Goal: Information Seeking & Learning: Check status

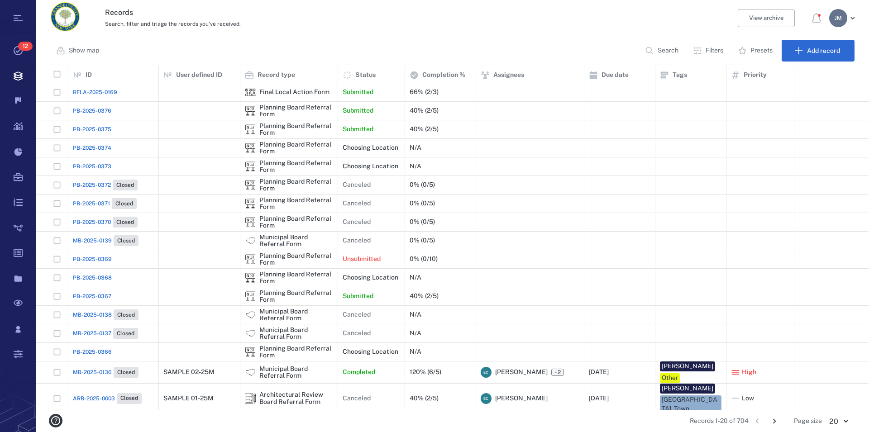
click at [710, 53] on p "Filters" at bounding box center [715, 50] width 18 height 9
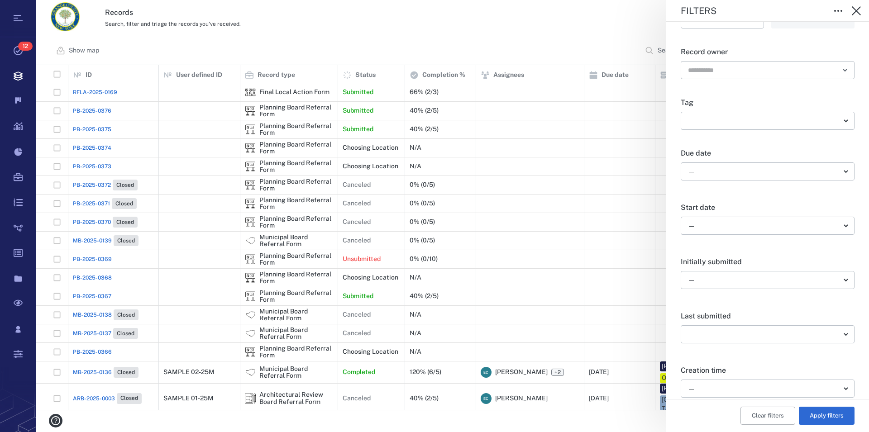
scroll to position [258, 0]
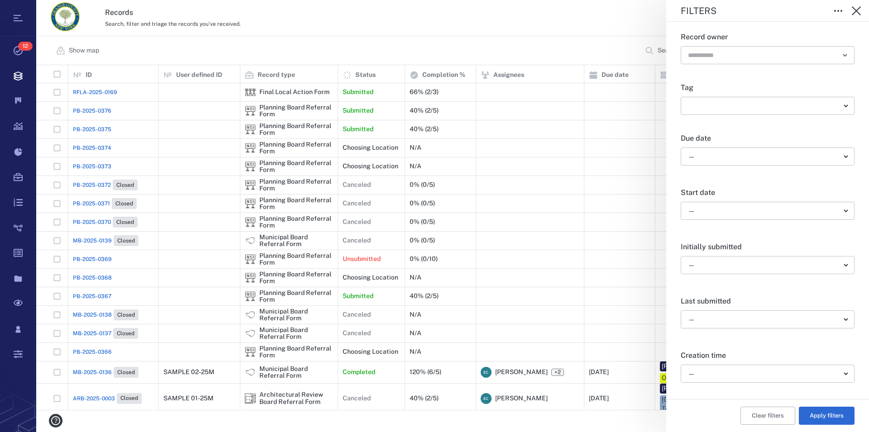
click at [748, 264] on body "Tasks 12 Records Boards Dashboard Reports Record types Guide steps Rules Form b…" at bounding box center [434, 216] width 869 height 432
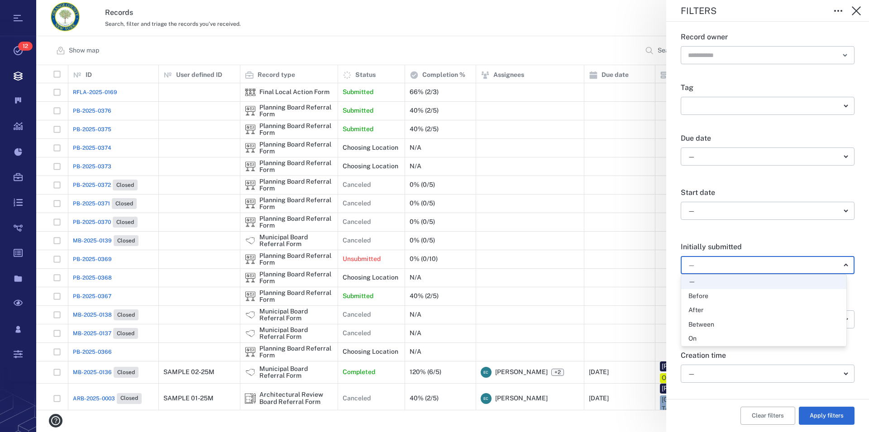
click at [739, 327] on div "Between" at bounding box center [764, 325] width 151 height 9
type input "*"
click at [744, 287] on icon "Choose date" at bounding box center [746, 287] width 11 height 11
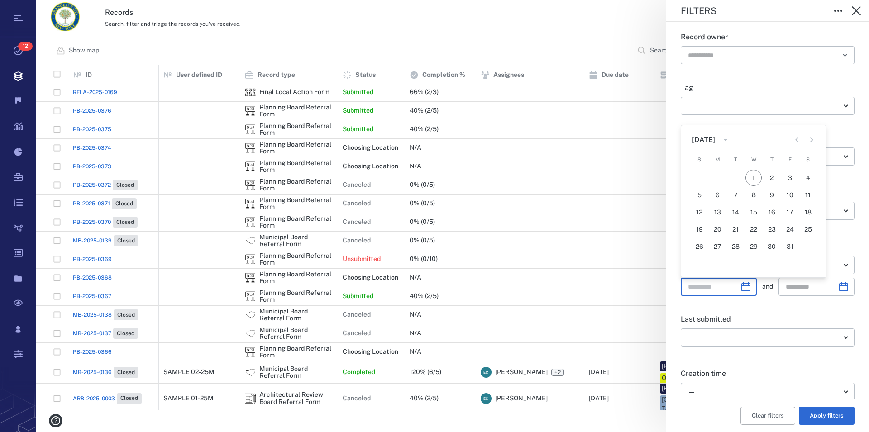
click at [798, 142] on icon "Previous month" at bounding box center [797, 139] width 3 height 5
click at [738, 245] on button "26" at bounding box center [736, 247] width 16 height 16
type input "**********"
click at [840, 287] on icon "Choose date" at bounding box center [844, 287] width 9 height 9
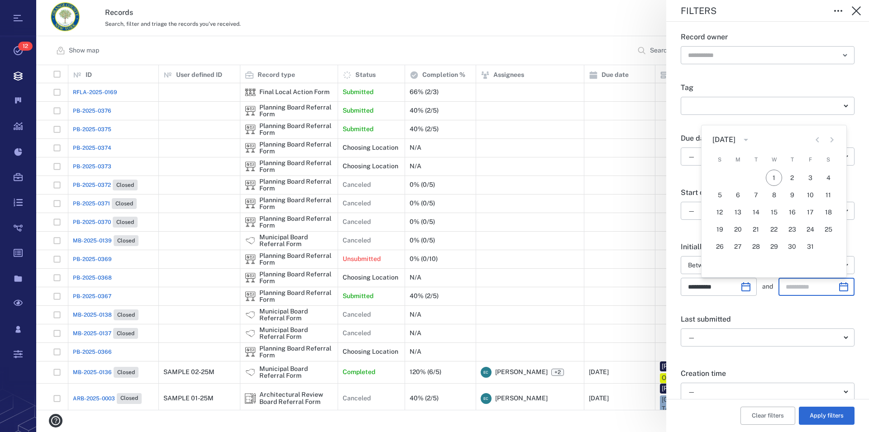
click at [817, 139] on icon "Previous month" at bounding box center [817, 139] width 3 height 5
click at [738, 245] on button "29" at bounding box center [738, 247] width 16 height 16
type input "**********"
click at [830, 418] on button "Apply filters" at bounding box center [827, 416] width 56 height 18
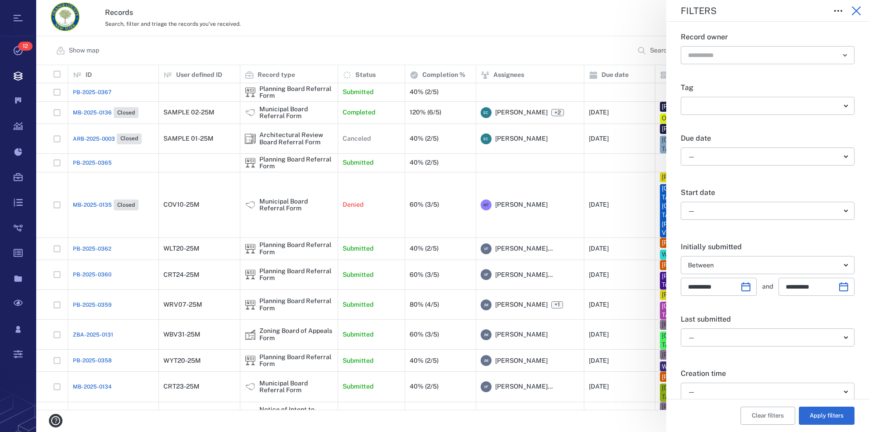
click at [854, 11] on icon "button" at bounding box center [856, 10] width 11 height 11
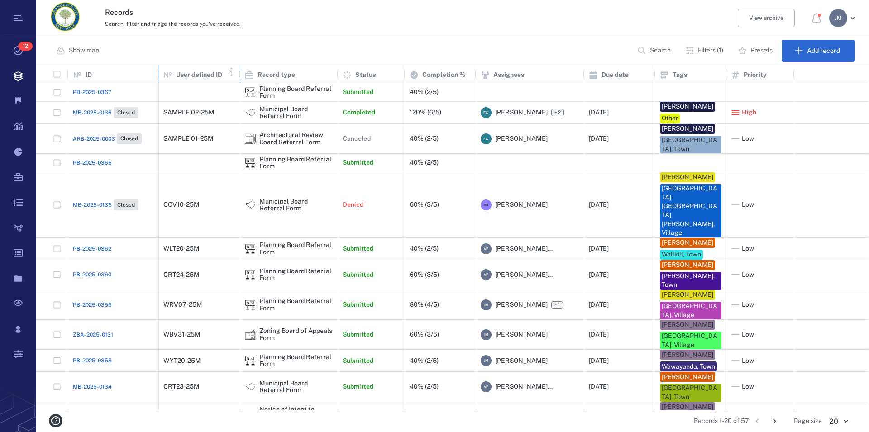
click at [201, 73] on p "User defined ID" at bounding box center [199, 75] width 46 height 9
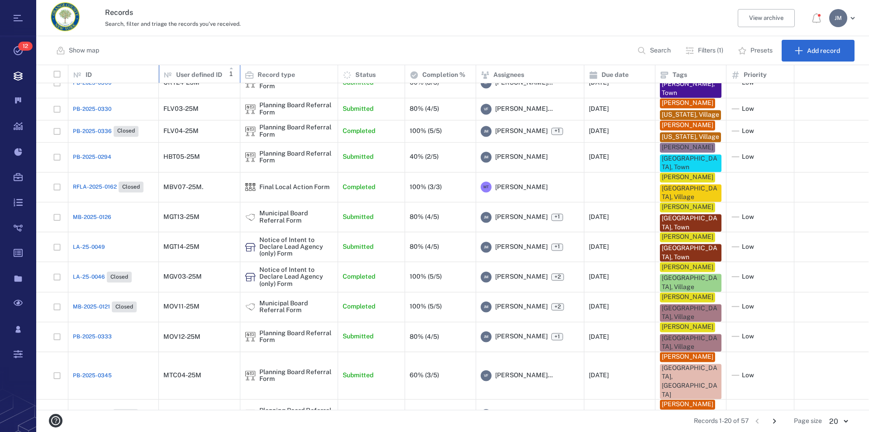
scroll to position [327, 0]
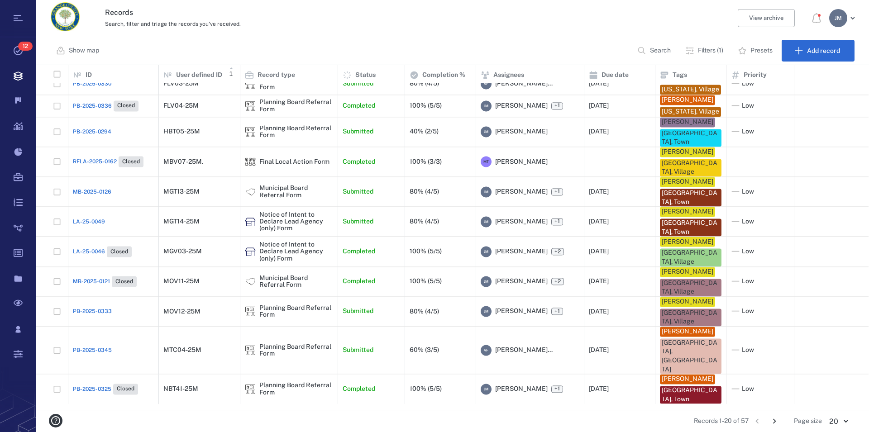
click at [777, 423] on icon "Go to next page" at bounding box center [775, 422] width 10 height 10
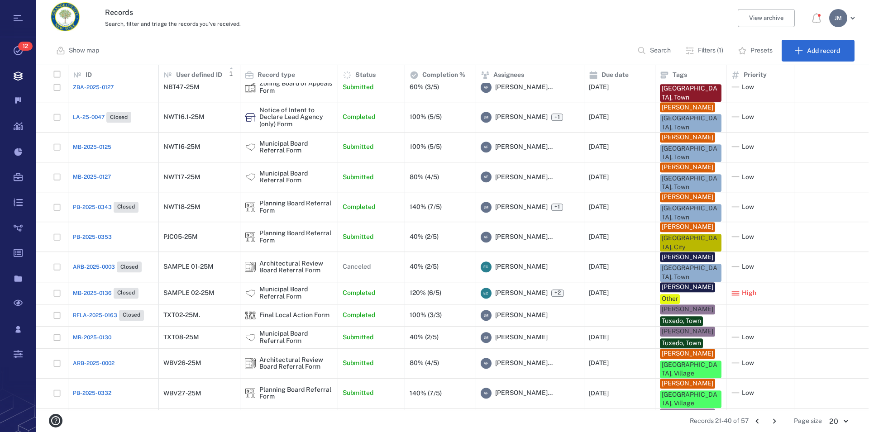
scroll to position [195, 0]
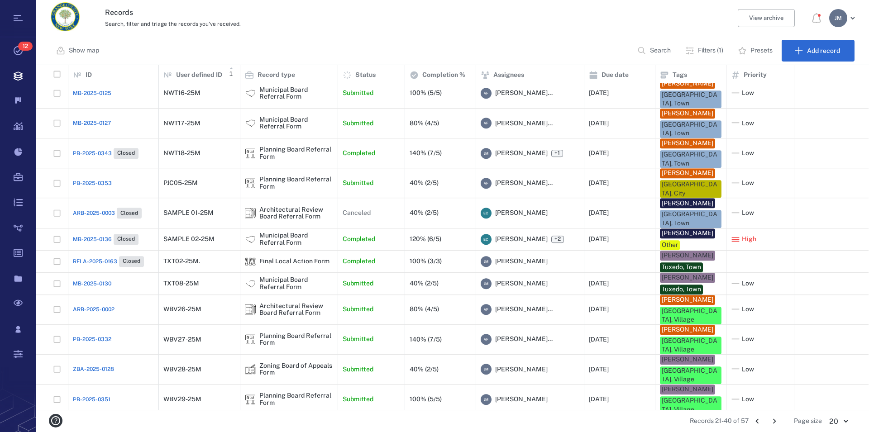
click at [776, 422] on icon "Go to next page" at bounding box center [774, 421] width 3 height 5
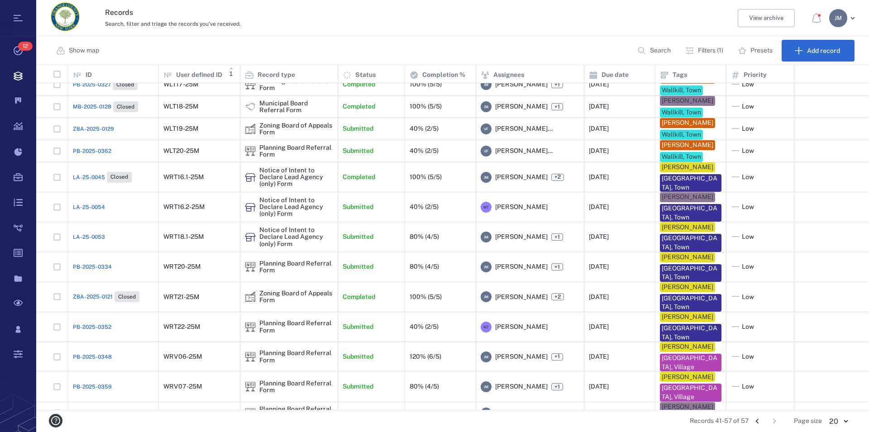
scroll to position [117, 0]
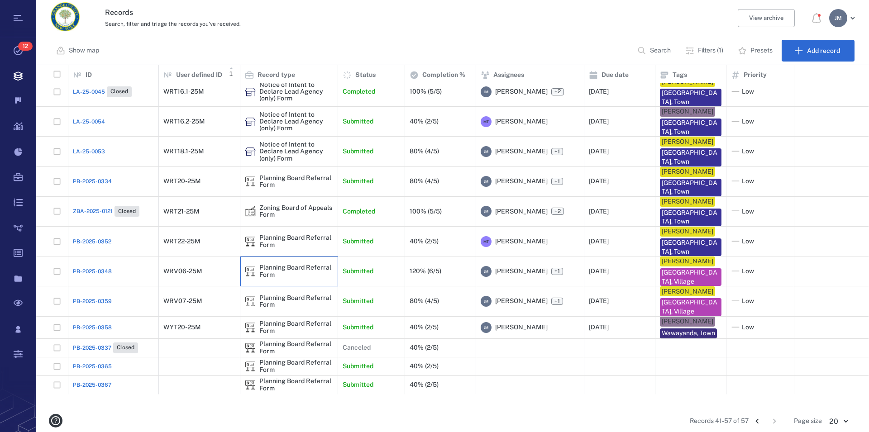
click at [278, 278] on div "Planning Board Referral Form" at bounding box center [296, 271] width 74 height 14
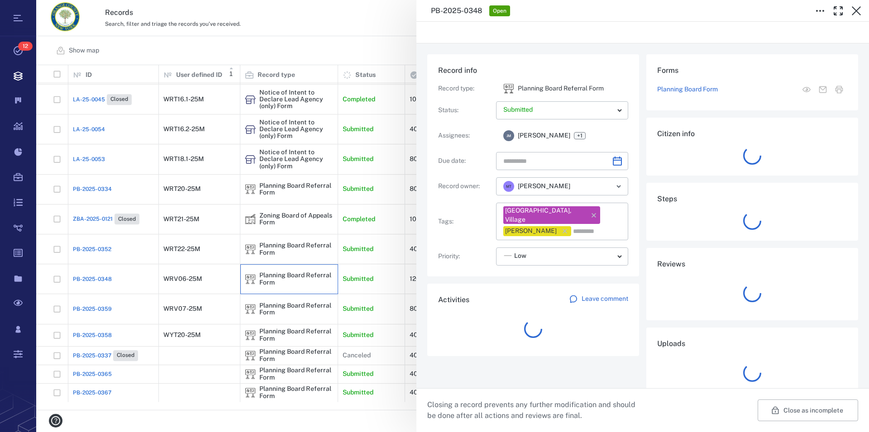
type input "**********"
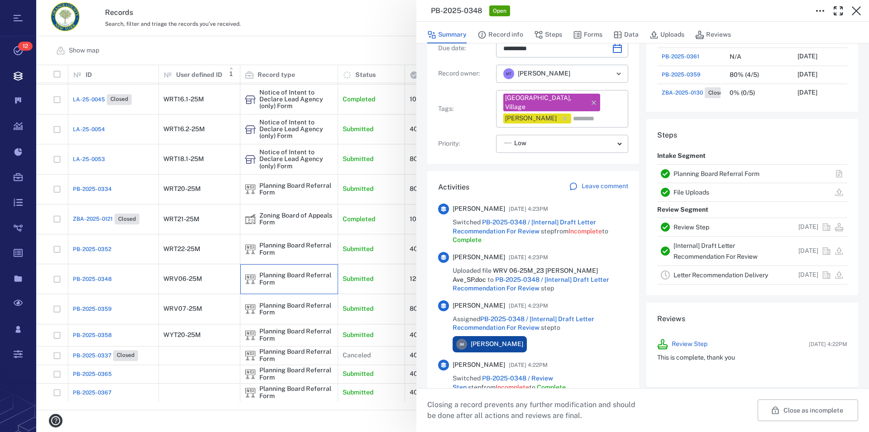
scroll to position [103, 0]
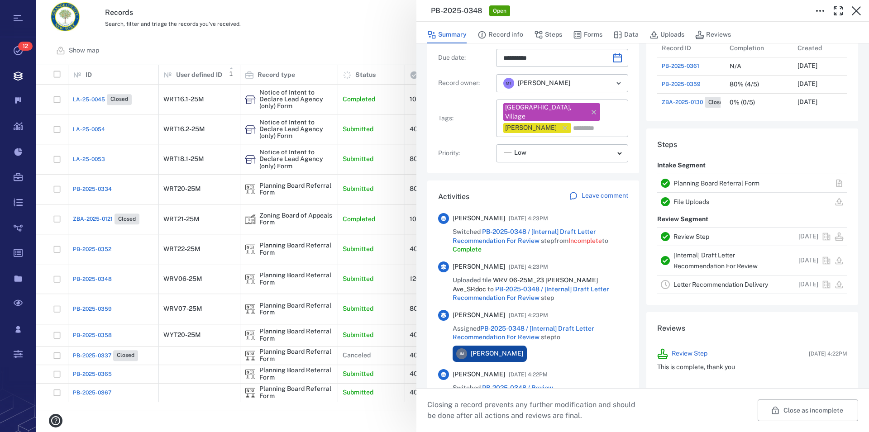
click at [696, 180] on link "Planning Board Referral Form" at bounding box center [717, 183] width 86 height 7
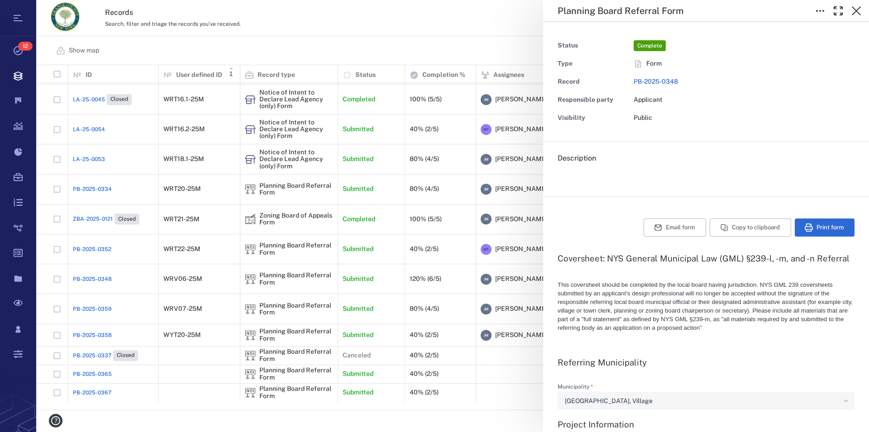
type textarea "*"
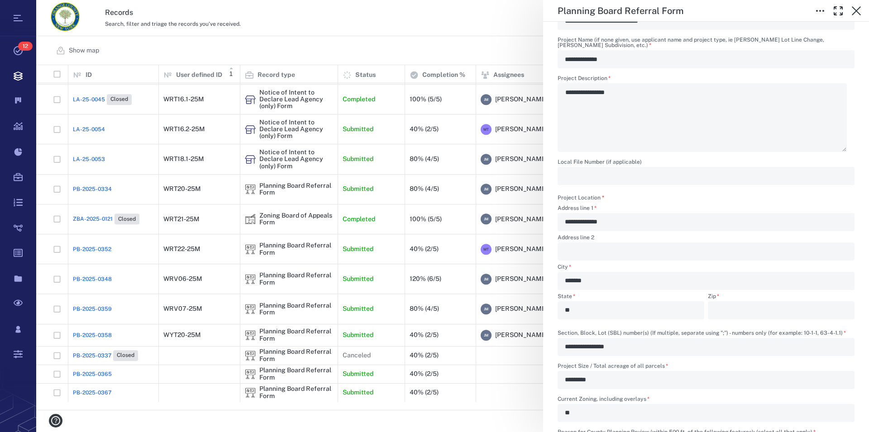
scroll to position [361, 0]
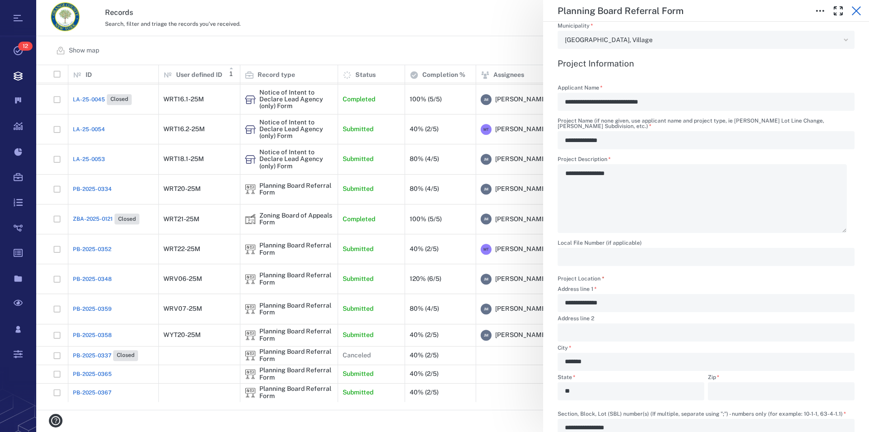
click at [857, 11] on icon "button" at bounding box center [856, 10] width 9 height 9
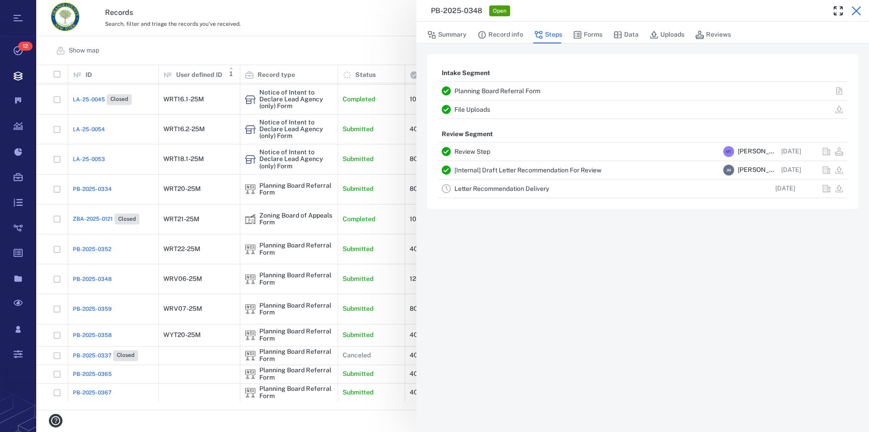
click at [857, 11] on icon "button" at bounding box center [856, 10] width 9 height 9
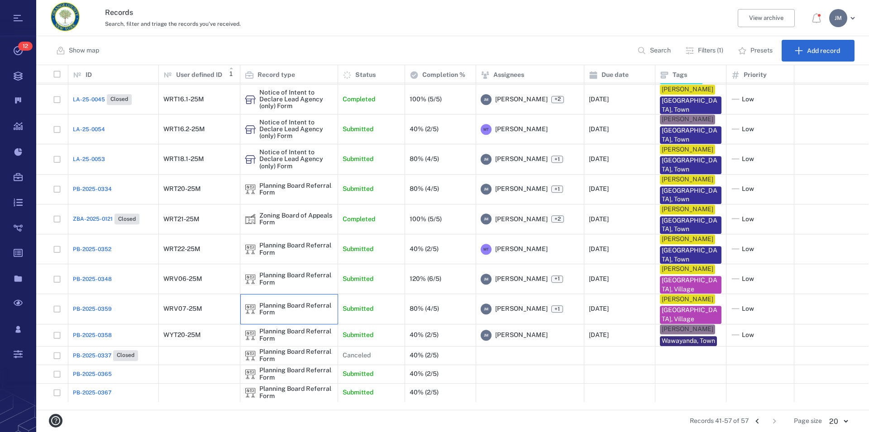
click at [297, 317] on div "Planning Board Referral Form" at bounding box center [296, 309] width 74 height 14
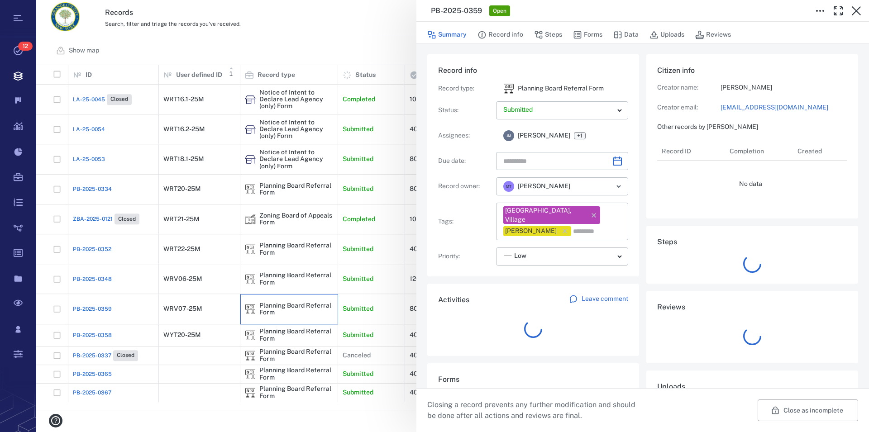
type input "**********"
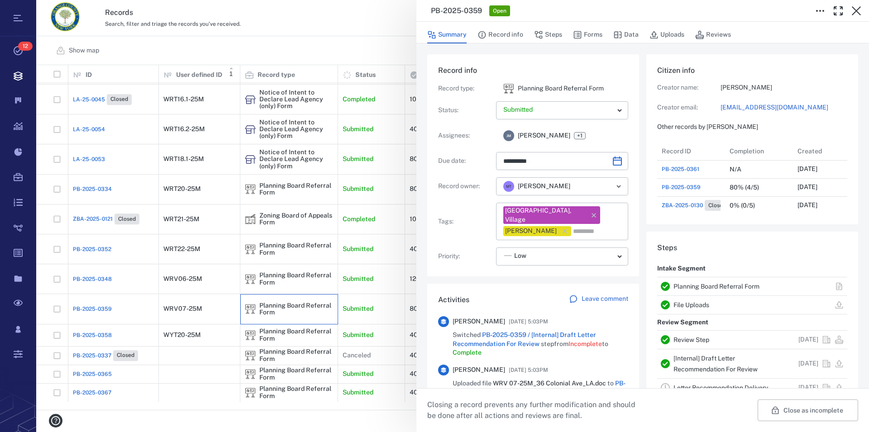
scroll to position [326, 171]
click at [696, 288] on link "Planning Board Referral Form" at bounding box center [717, 286] width 86 height 7
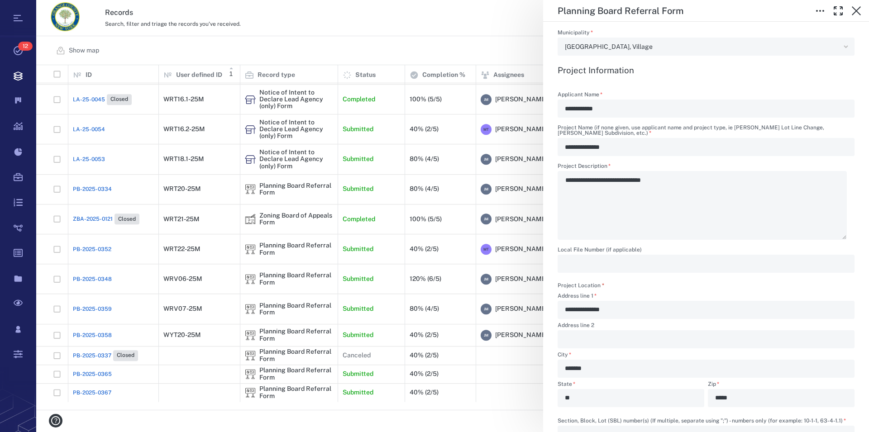
scroll to position [361, 0]
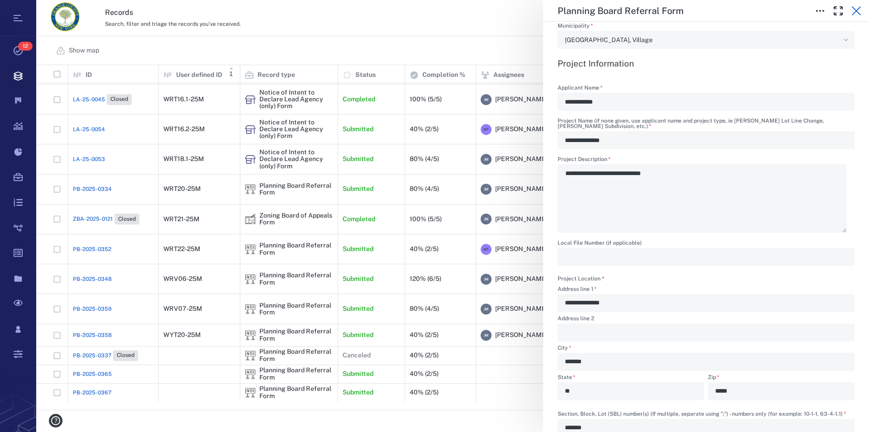
click at [858, 11] on icon "button" at bounding box center [856, 10] width 9 height 9
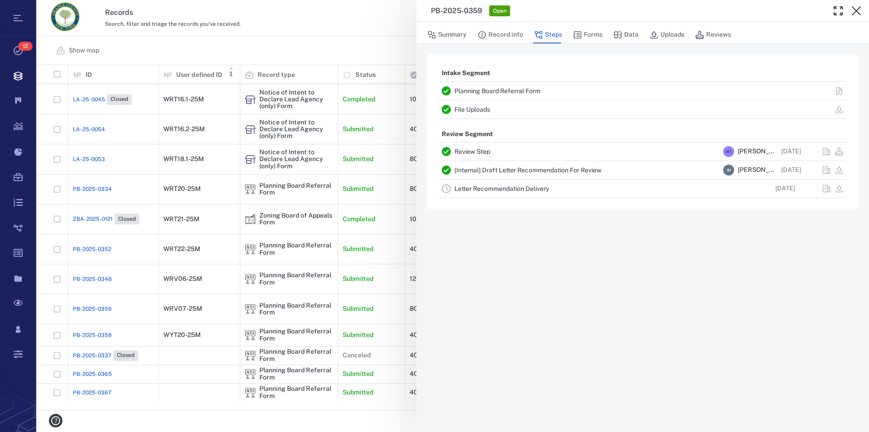
click at [858, 11] on icon "button" at bounding box center [856, 10] width 9 height 9
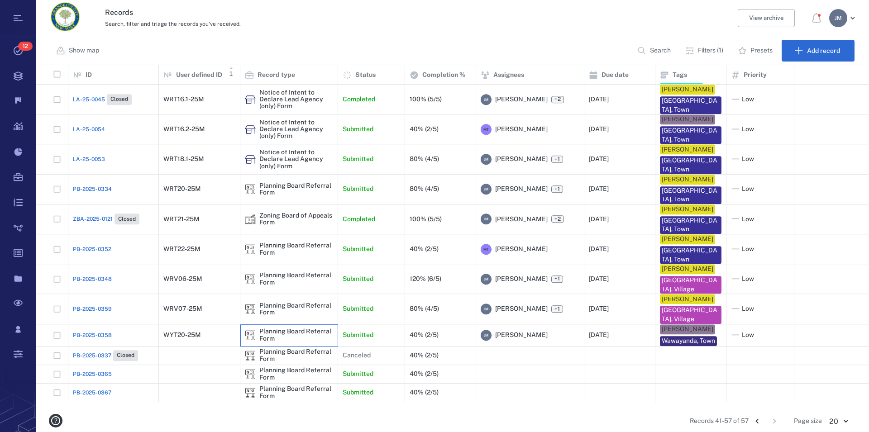
click at [300, 341] on div "Planning Board Referral Form" at bounding box center [296, 335] width 74 height 14
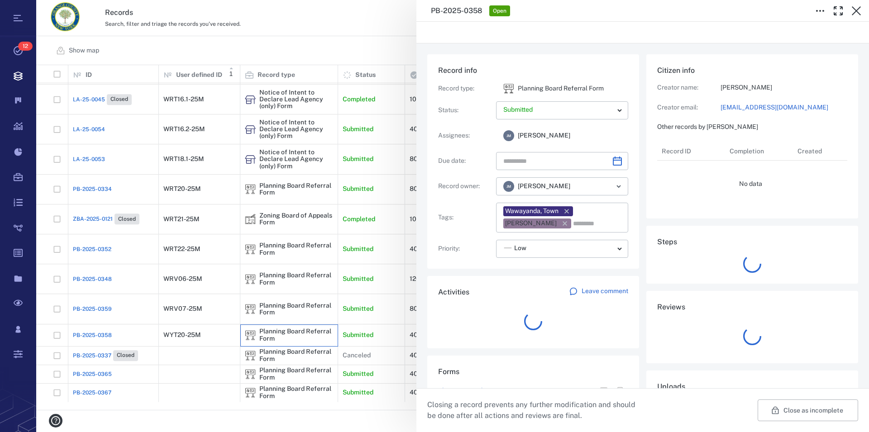
type input "**********"
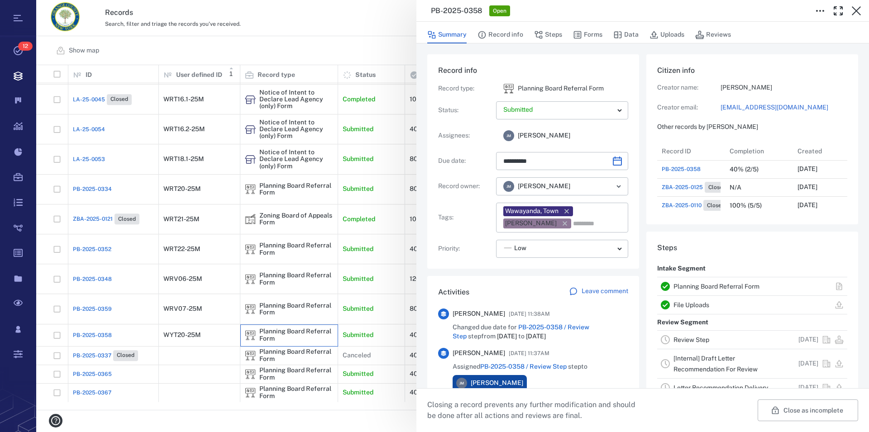
scroll to position [8, 9]
click at [695, 287] on link "Planning Board Referral Form" at bounding box center [717, 286] width 86 height 7
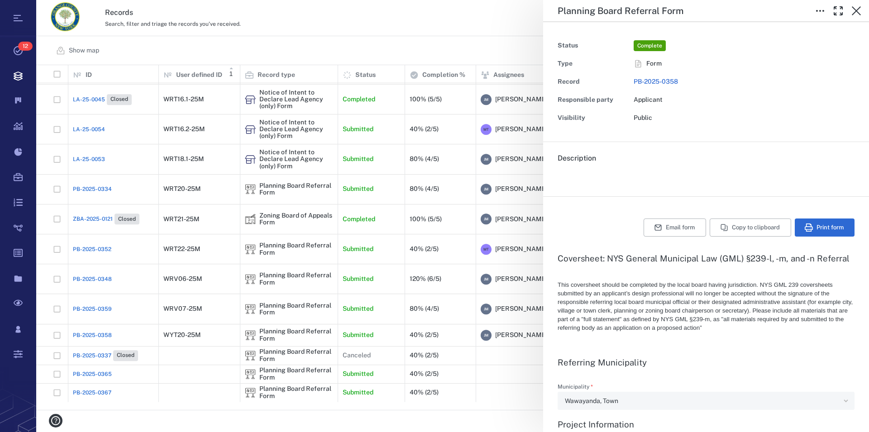
type textarea "*"
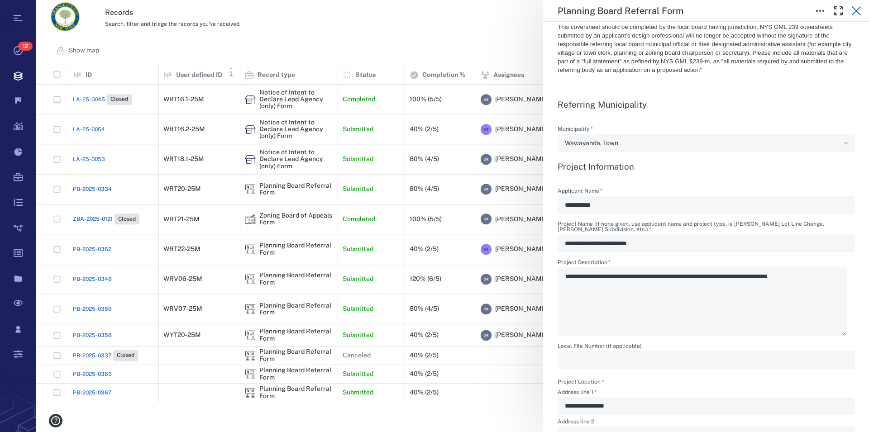
click at [857, 14] on icon "button" at bounding box center [856, 10] width 11 height 11
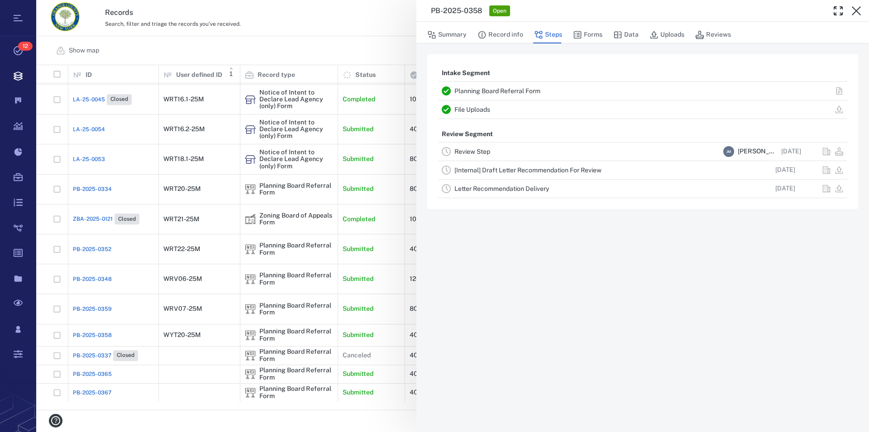
click at [857, 14] on icon "button" at bounding box center [856, 10] width 11 height 11
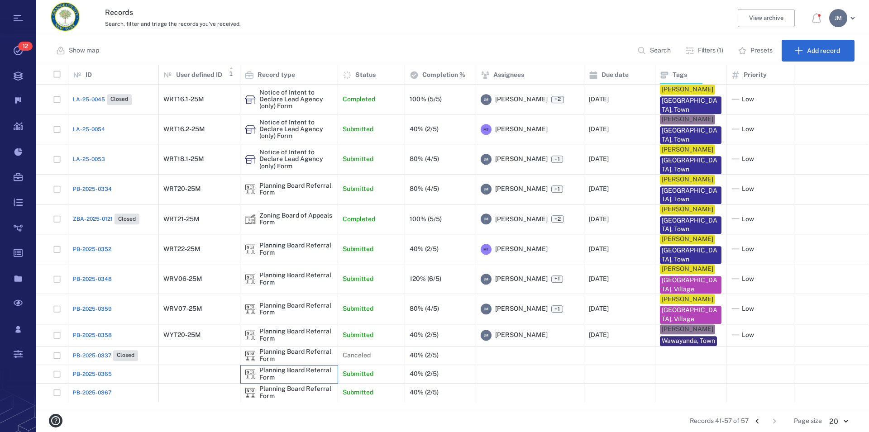
click at [271, 381] on div "Planning Board Referral Form" at bounding box center [296, 374] width 74 height 14
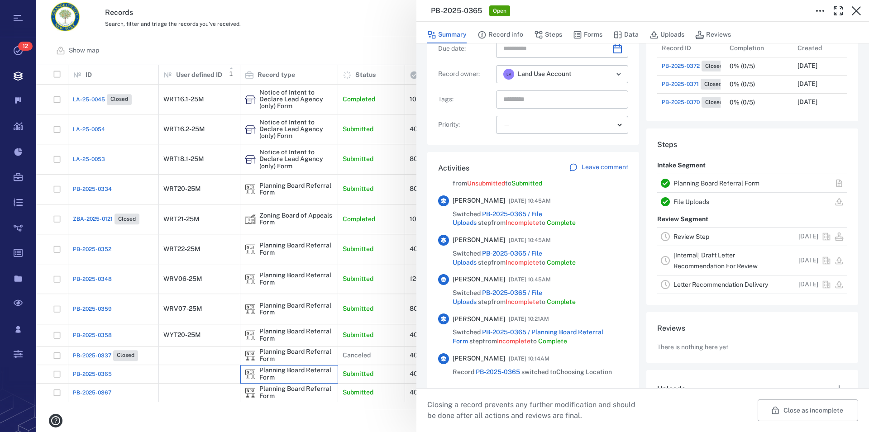
scroll to position [189, 0]
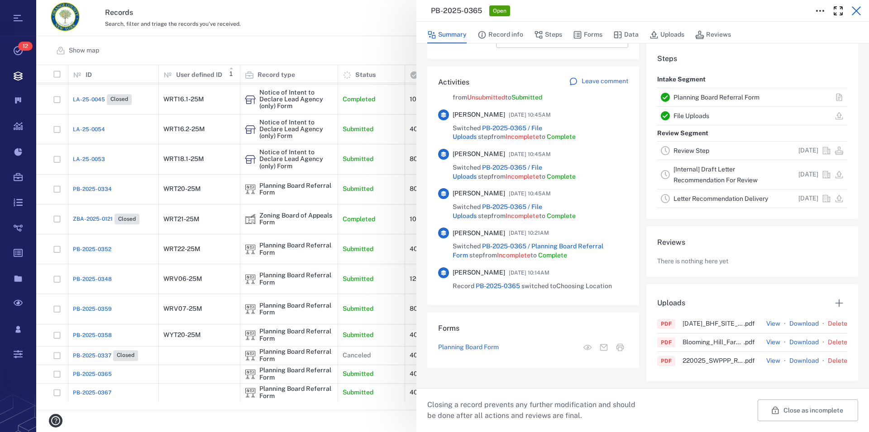
click at [854, 12] on icon "button" at bounding box center [856, 10] width 11 height 11
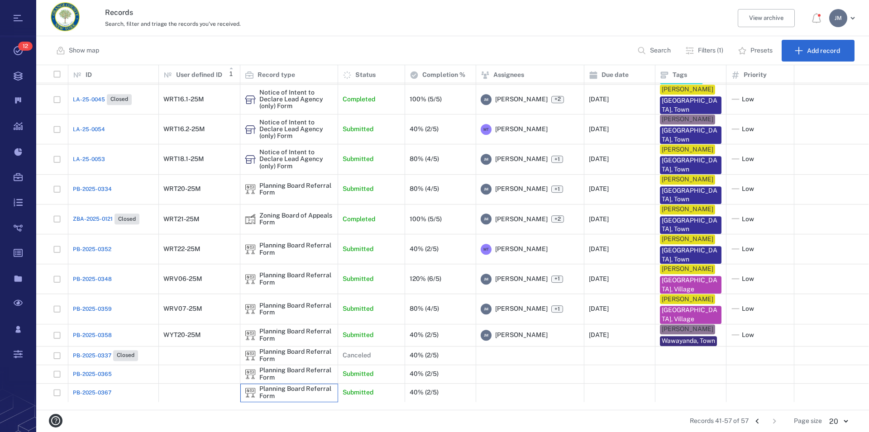
click at [278, 400] on div "Planning Board Referral Form" at bounding box center [296, 393] width 74 height 14
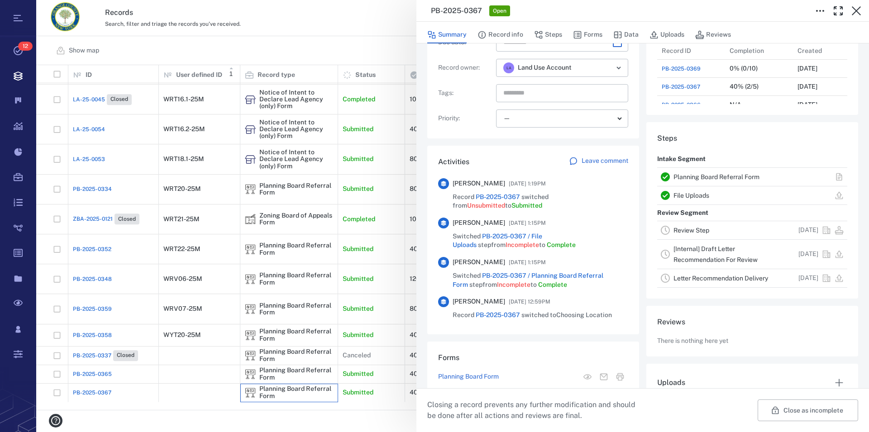
scroll to position [103, 0]
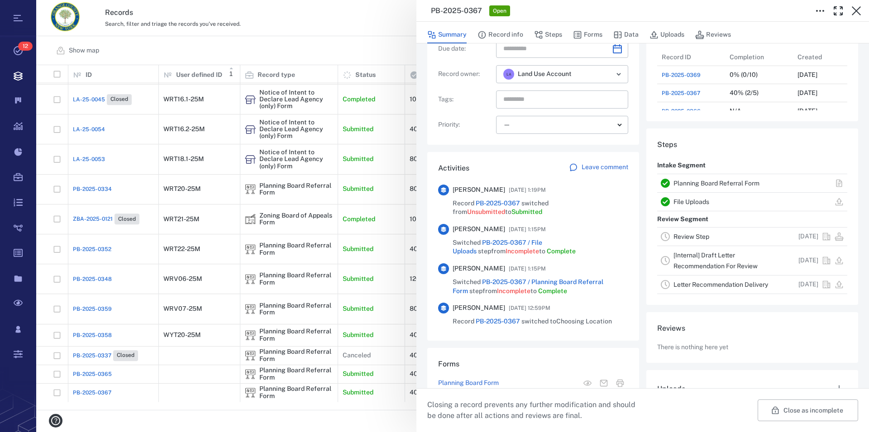
click at [705, 181] on link "Planning Board Referral Form" at bounding box center [717, 183] width 86 height 7
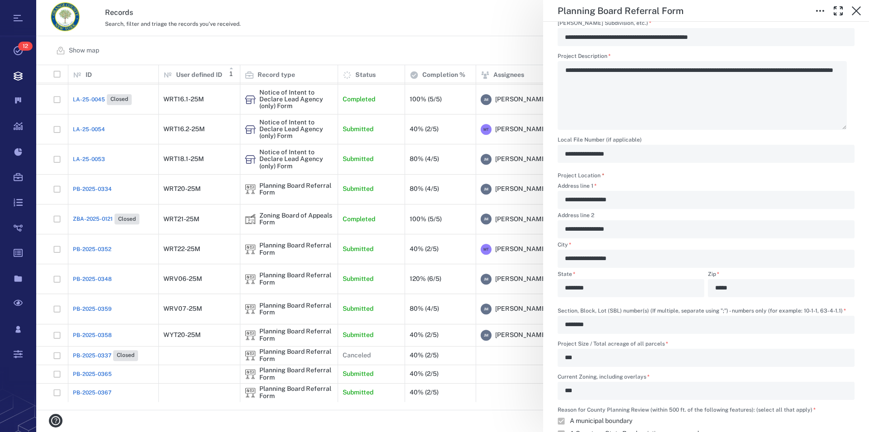
scroll to position [206, 0]
